Goal: Check status: Check status

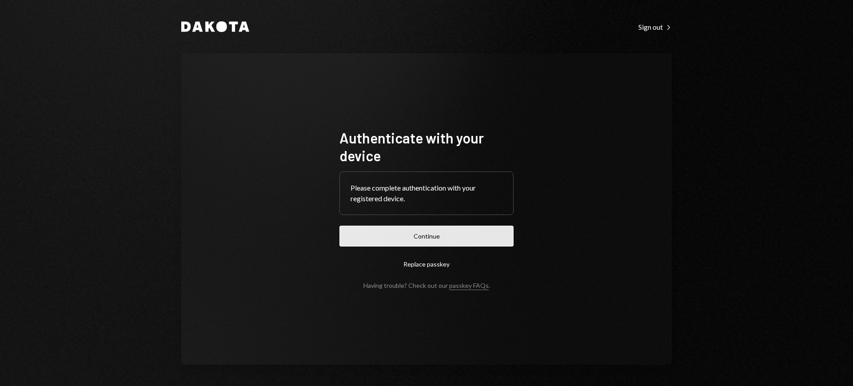
click at [468, 237] on button "Continue" at bounding box center [426, 236] width 174 height 21
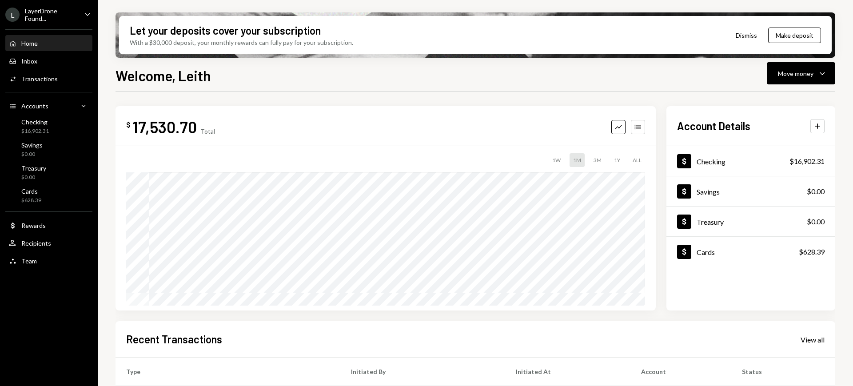
click at [74, 10] on div "LayerDrone Found..." at bounding box center [51, 14] width 52 height 15
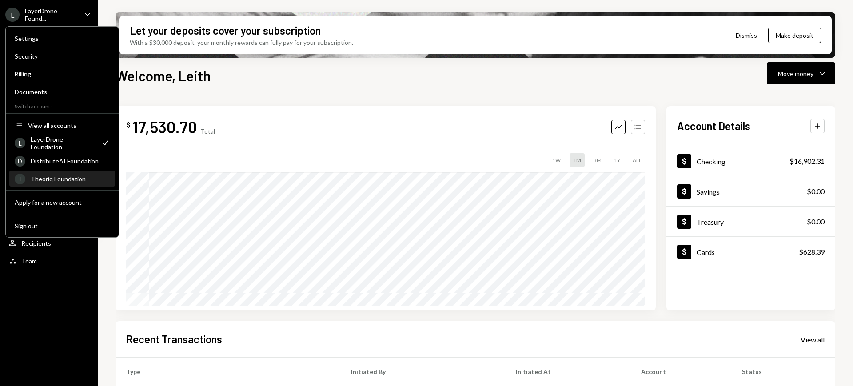
click at [74, 183] on div "T Theoriq Foundation" at bounding box center [62, 179] width 95 height 15
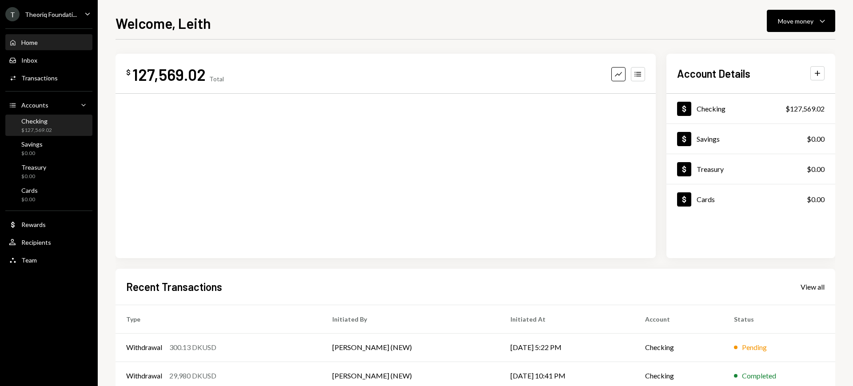
click at [53, 130] on div "Checking $127,569.02" at bounding box center [49, 125] width 80 height 17
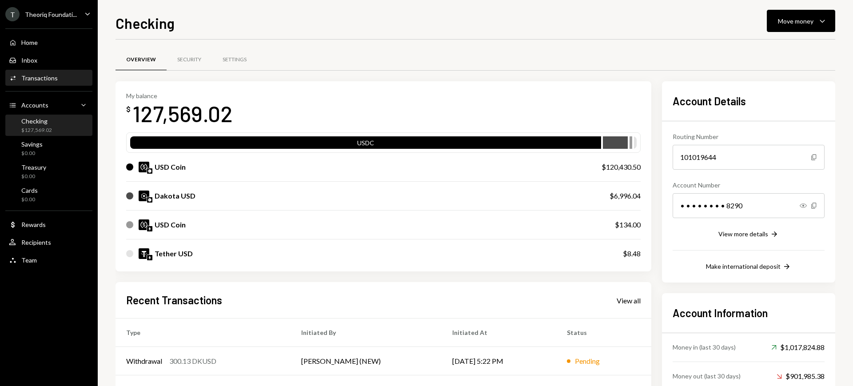
click at [58, 78] on div "Activities Transactions" at bounding box center [49, 78] width 80 height 8
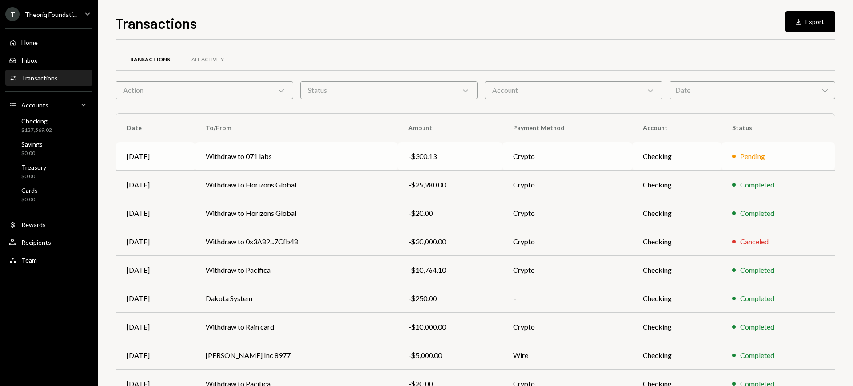
click at [503, 156] on td "-$300.13" at bounding box center [450, 156] width 105 height 28
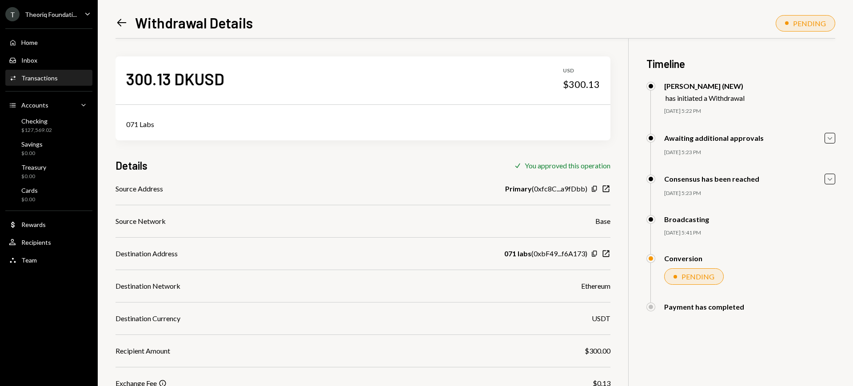
scroll to position [132, 0]
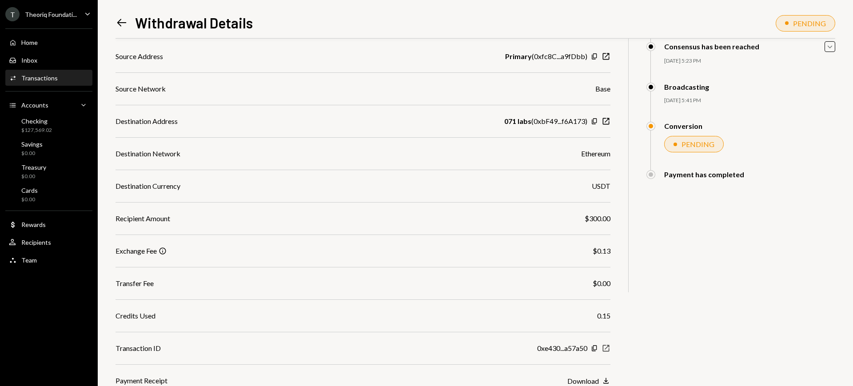
click at [606, 346] on icon "New Window" at bounding box center [606, 348] width 9 height 9
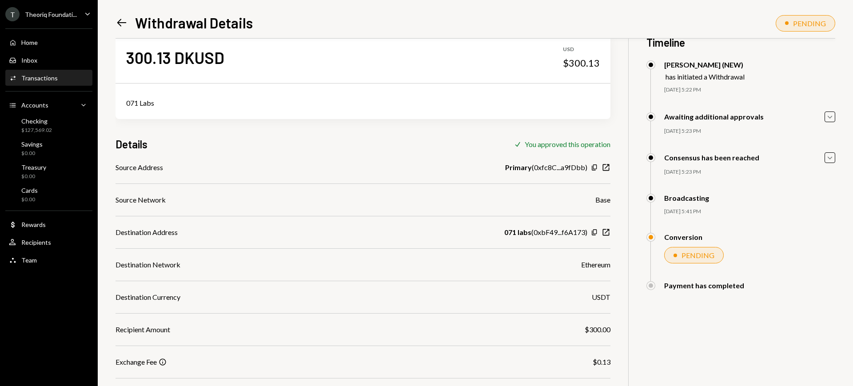
scroll to position [0, 0]
